Goal: Task Accomplishment & Management: Complete application form

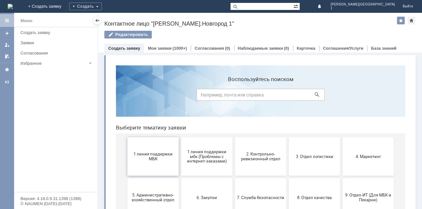
click at [150, 152] on span "1 линия поддержки МБК" at bounding box center [152, 157] width 47 height 10
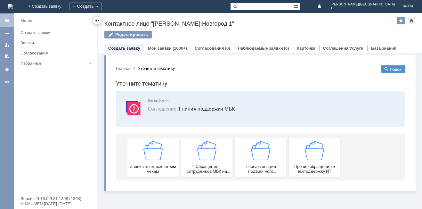
click at [96, 20] on div at bounding box center [97, 20] width 5 height 5
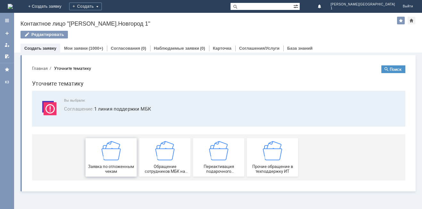
click at [111, 164] on div "Заявка по отложенным чекам" at bounding box center [110, 157] width 47 height 33
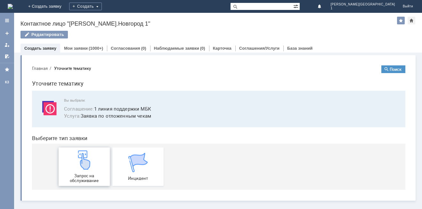
click at [88, 172] on div "Запрос на обслуживание" at bounding box center [84, 166] width 47 height 33
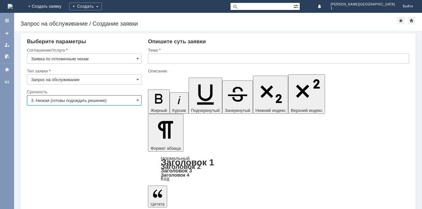
click at [67, 99] on input "3. Низкая (готовы подождать решение)" at bounding box center [84, 100] width 115 height 10
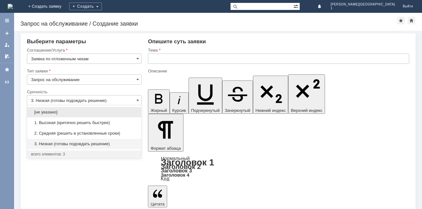
drag, startPoint x: 61, startPoint y: 133, endPoint x: 79, endPoint y: 120, distance: 22.1
click at [61, 133] on span "2. Средняя (решить в установленные сроки)" at bounding box center [84, 133] width 106 height 5
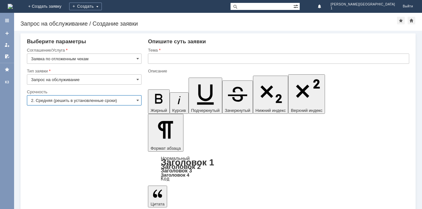
type input "2. Средняя (решить в установленные сроки)"
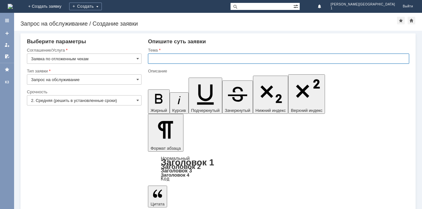
click at [151, 61] on input "text" at bounding box center [279, 59] width 262 height 10
type input "Отложенные чеки"
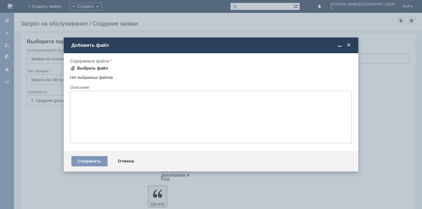
click at [98, 65] on div "Выбрать файл" at bounding box center [89, 68] width 38 height 8
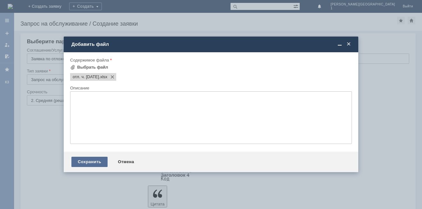
click at [97, 161] on div "Сохранить" at bounding box center [89, 162] width 36 height 10
